Goal: Task Accomplishment & Management: Use online tool/utility

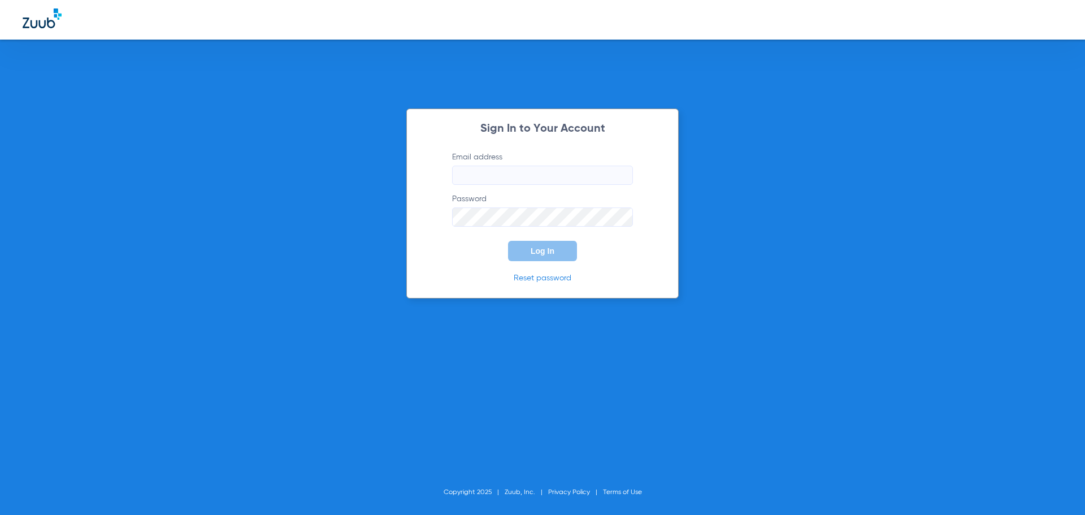
type input "[EMAIL_ADDRESS][DOMAIN_NAME]"
click at [532, 171] on input "[EMAIL_ADDRESS][DOMAIN_NAME]" at bounding box center [542, 175] width 181 height 19
click at [519, 247] on button "Log In" at bounding box center [542, 251] width 69 height 20
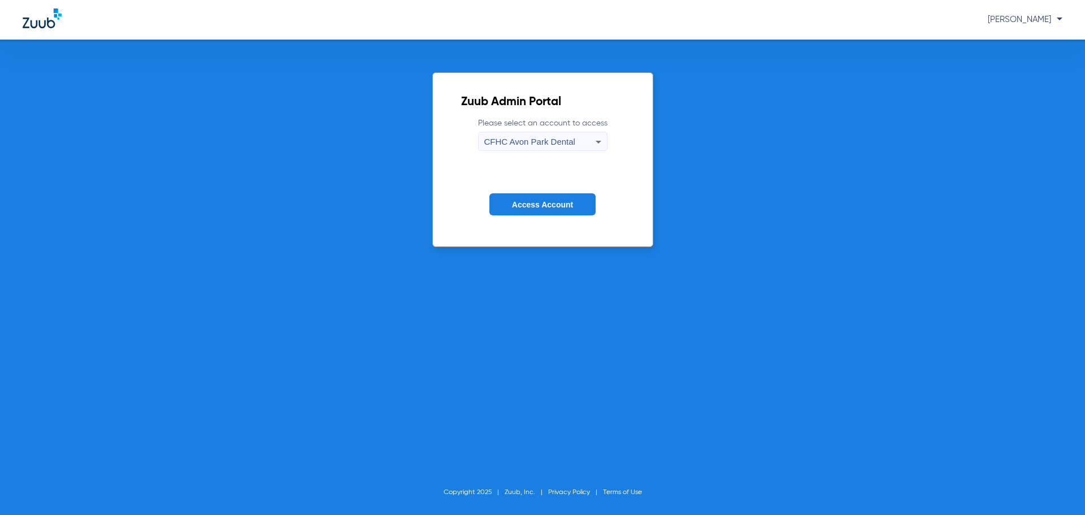
click at [577, 138] on div "CFHC Avon Park Dental" at bounding box center [539, 141] width 111 height 19
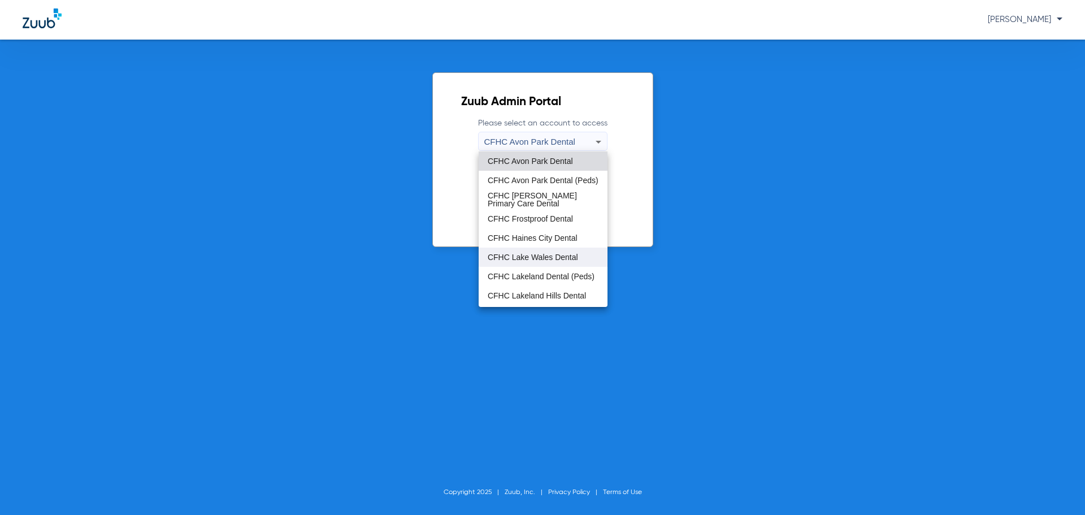
click at [542, 255] on span "CFHC Lake Wales Dental" at bounding box center [533, 257] width 90 height 8
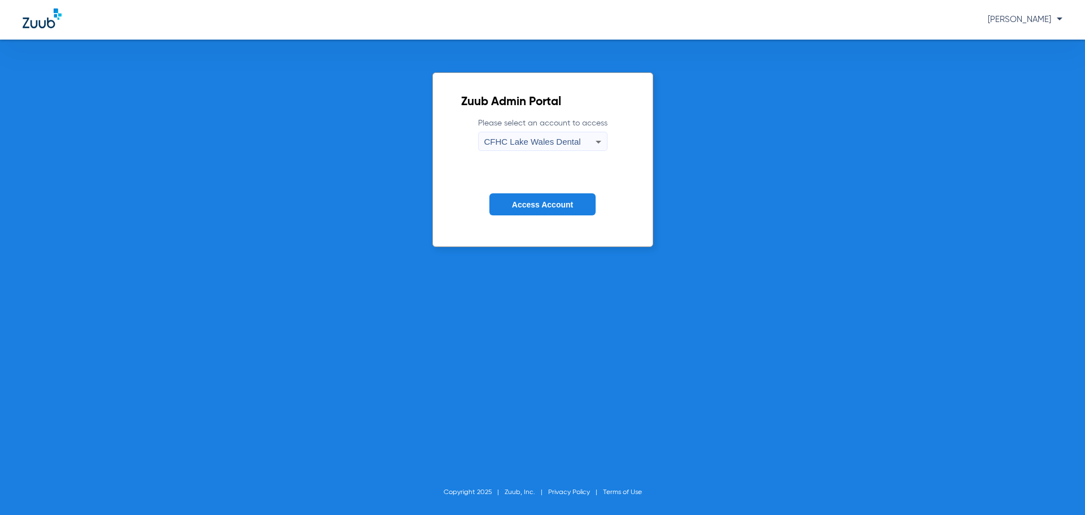
click at [529, 210] on button "Access Account" at bounding box center [542, 204] width 106 height 22
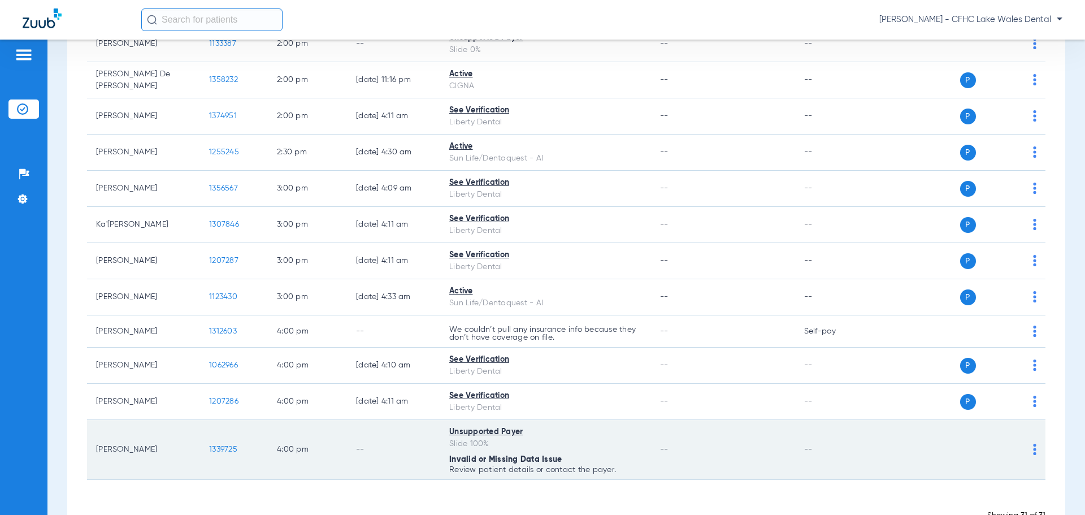
scroll to position [941, 0]
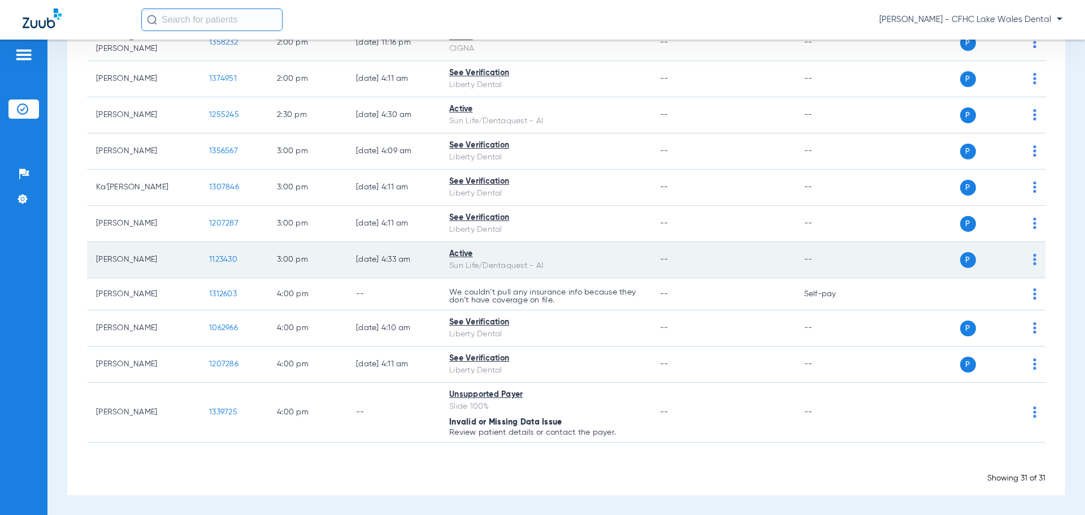
click at [213, 258] on span "1123430" at bounding box center [223, 259] width 28 height 8
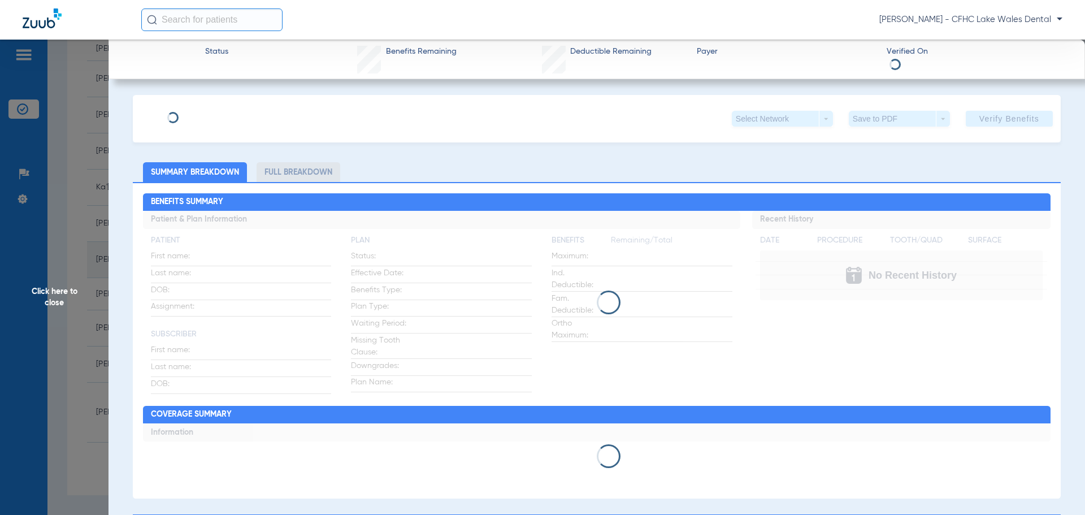
type input "[PERSON_NAME]"
type input "[DATE]"
type input "9612897573"
type input "99999"
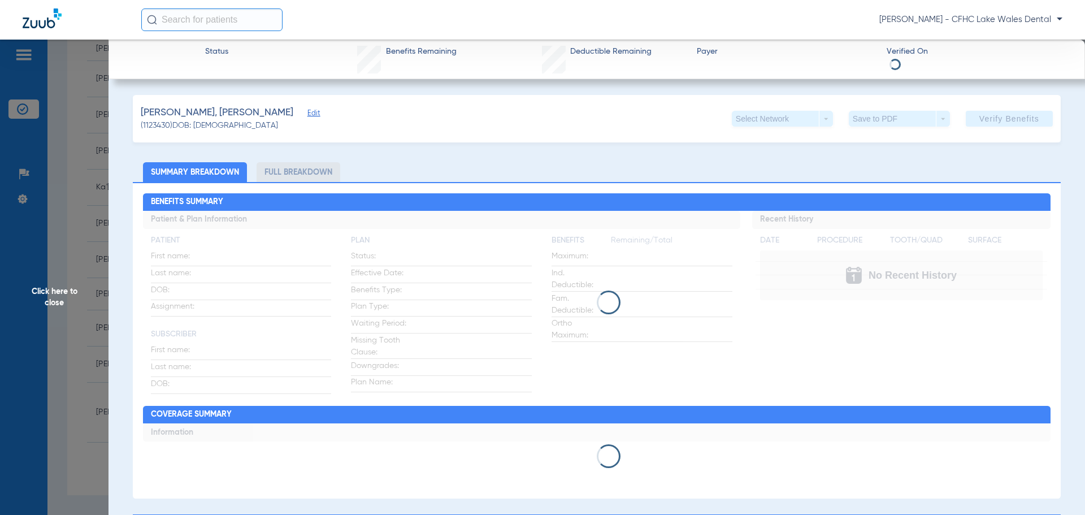
click at [307, 114] on span "Edit" at bounding box center [312, 114] width 10 height 11
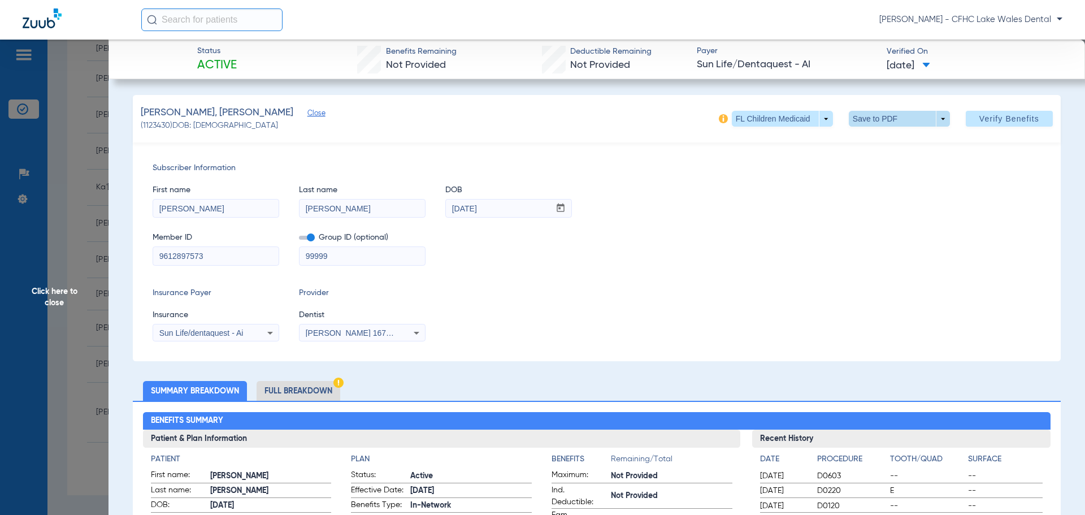
click at [934, 116] on span at bounding box center [899, 119] width 101 height 16
click at [894, 139] on span "Save to PDF" at bounding box center [894, 141] width 45 height 8
click at [92, 295] on span "Click here to close" at bounding box center [54, 297] width 108 height 515
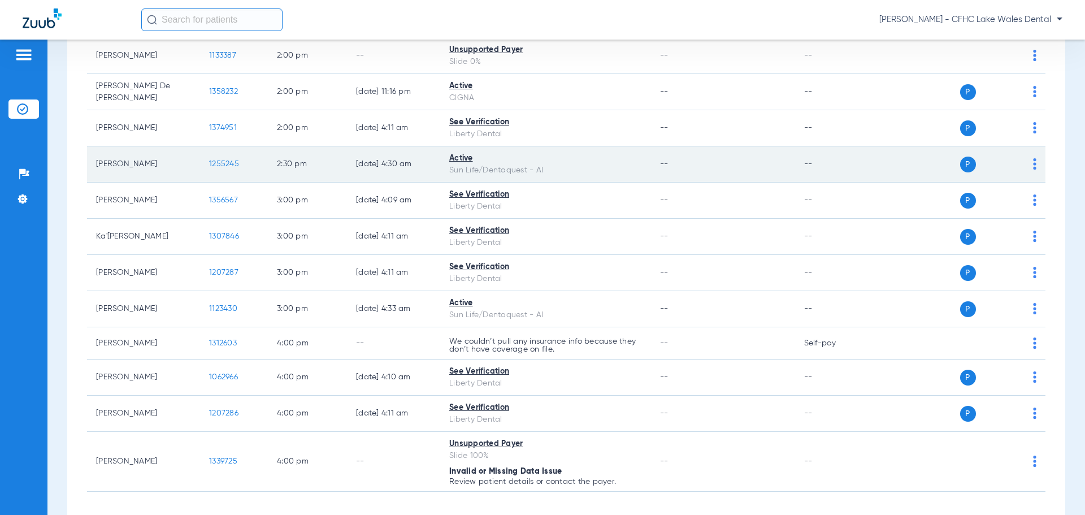
scroll to position [828, 0]
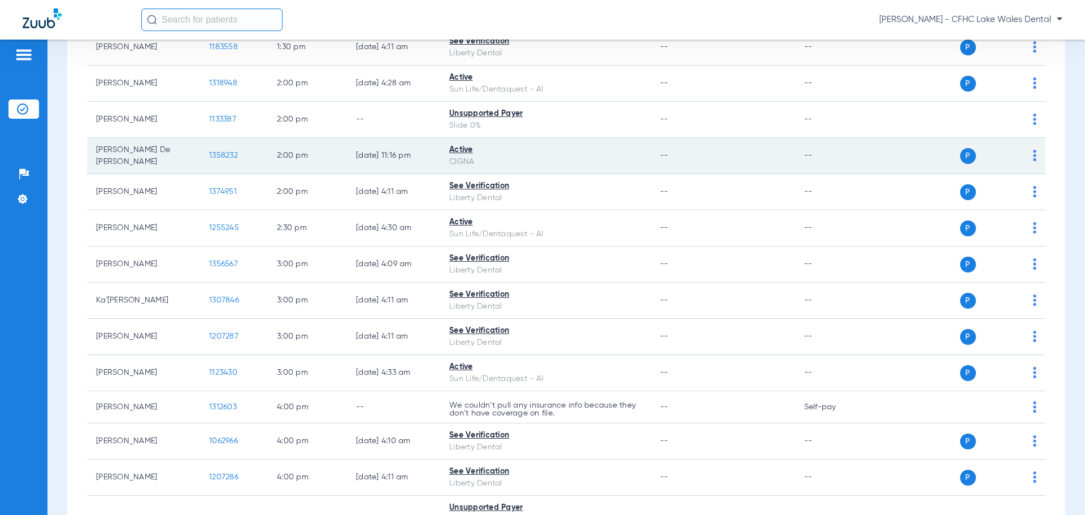
click at [224, 154] on span "1358232" at bounding box center [223, 155] width 29 height 8
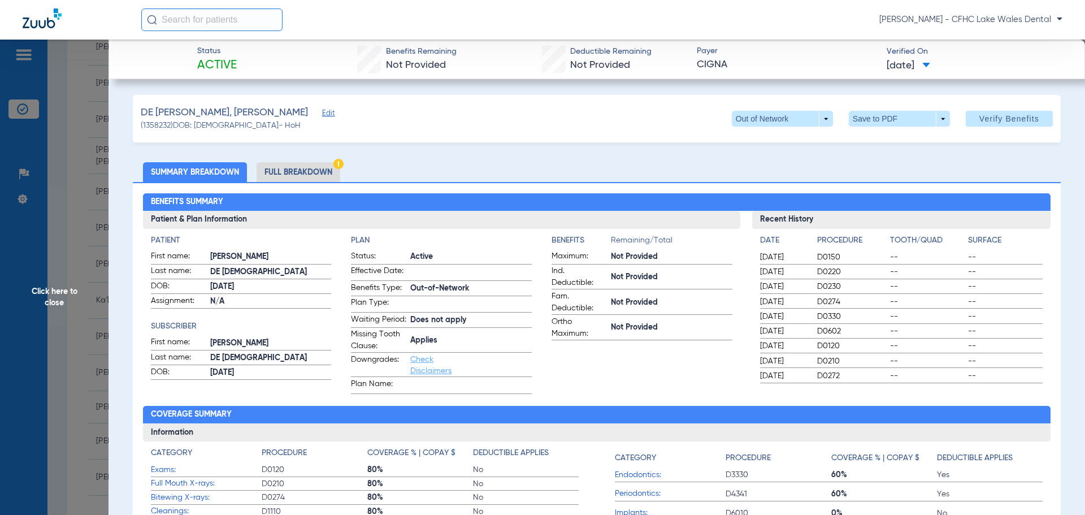
click at [322, 113] on span "Edit" at bounding box center [327, 114] width 10 height 11
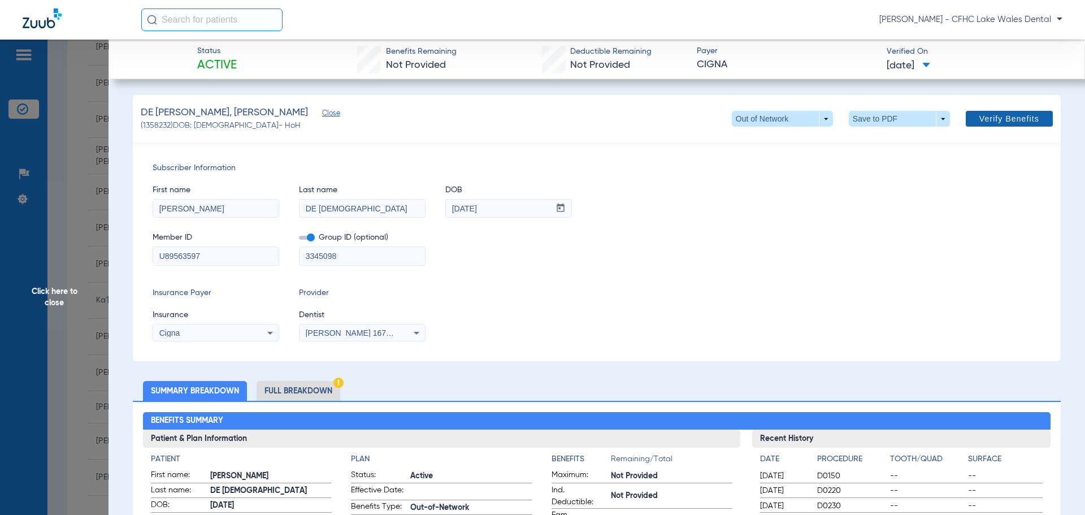
click at [989, 123] on span "Verify Benefits" at bounding box center [1009, 118] width 60 height 9
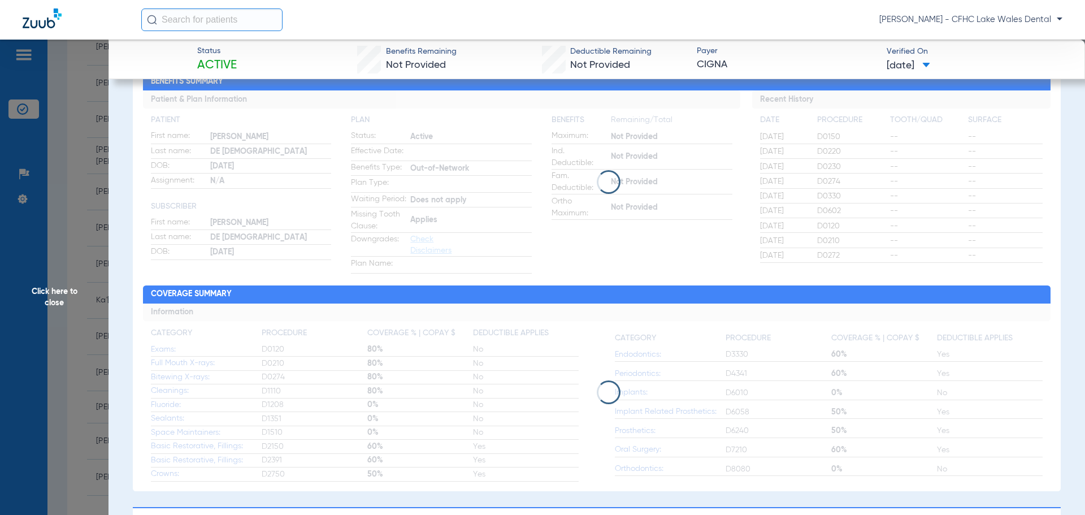
scroll to position [56, 0]
